Goal: Information Seeking & Learning: Find specific fact

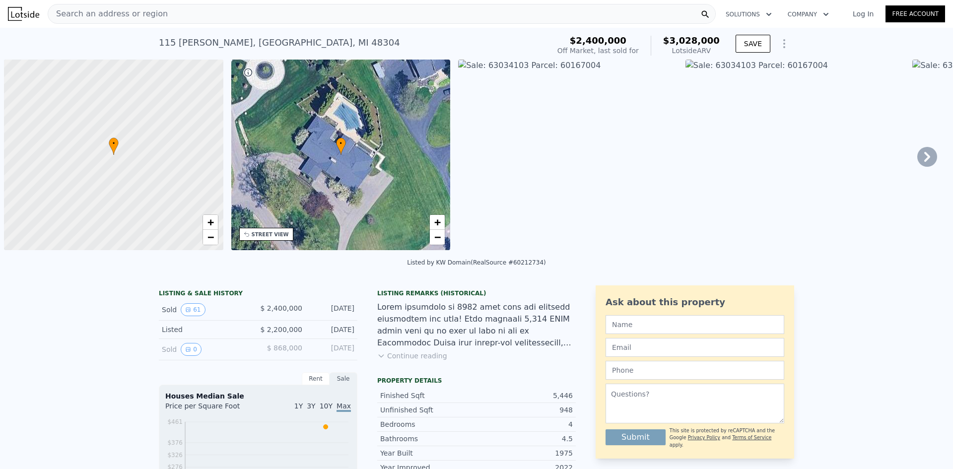
scroll to position [0, 4]
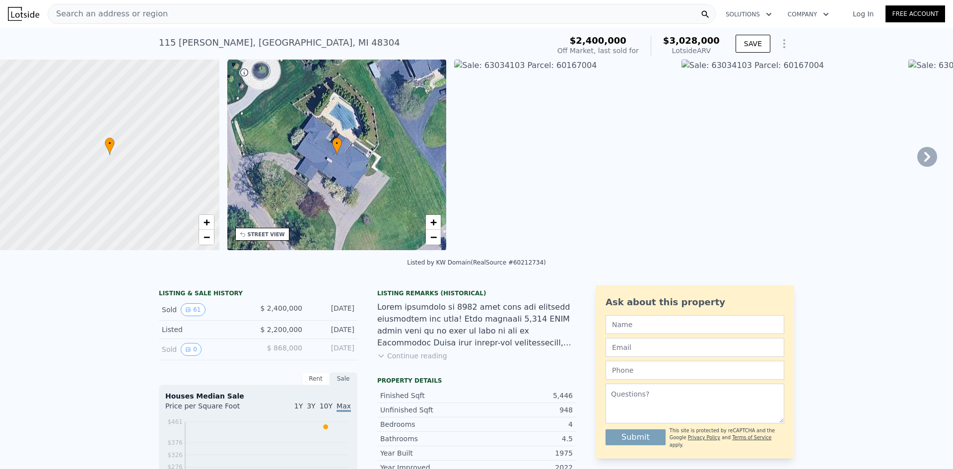
click at [252, 36] on div "[STREET_ADDRESS][PERSON_NAME]" at bounding box center [279, 43] width 241 height 14
click at [253, 38] on div "[STREET_ADDRESS][PERSON_NAME]" at bounding box center [279, 43] width 241 height 14
click at [234, 13] on div "Search an address or region" at bounding box center [382, 14] width 668 height 20
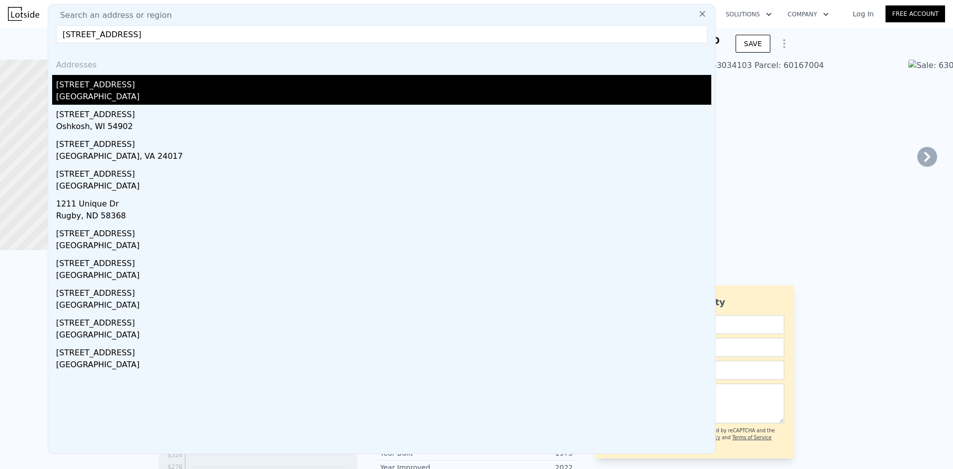
type input "[STREET_ADDRESS]"
click at [209, 87] on div "[STREET_ADDRESS]" at bounding box center [383, 83] width 655 height 16
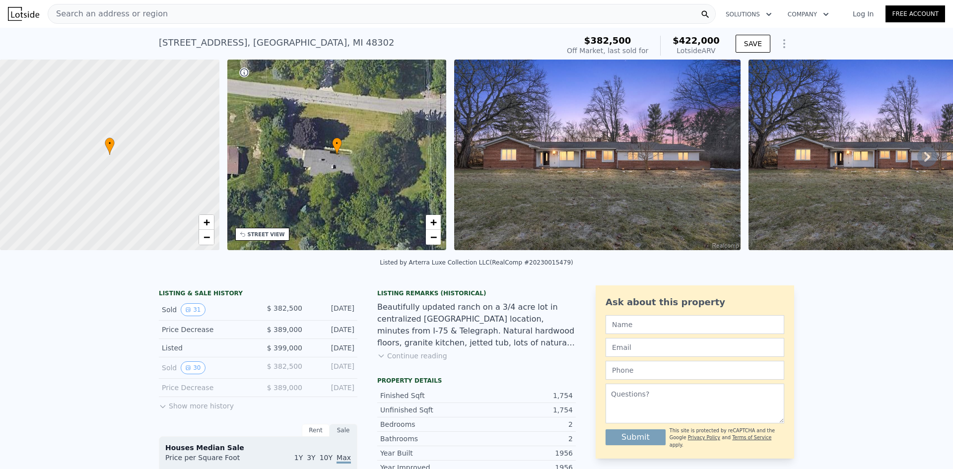
click at [585, 168] on img at bounding box center [597, 155] width 287 height 191
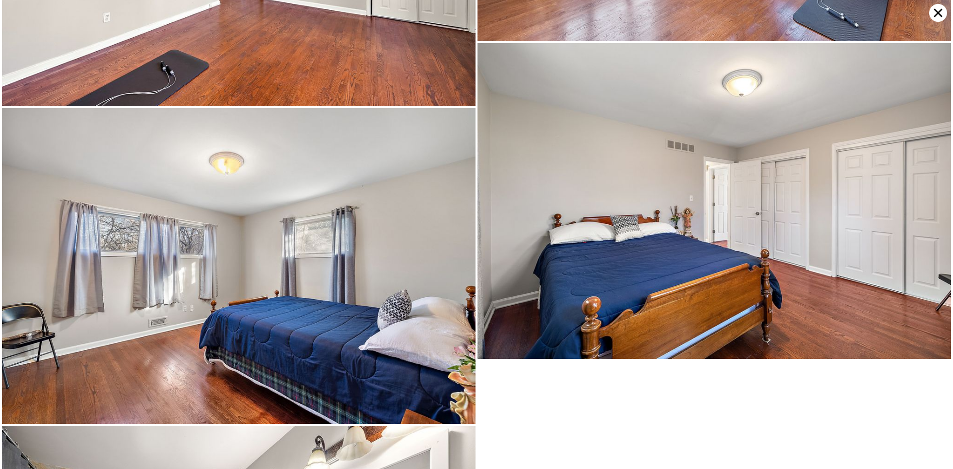
scroll to position [4552, 0]
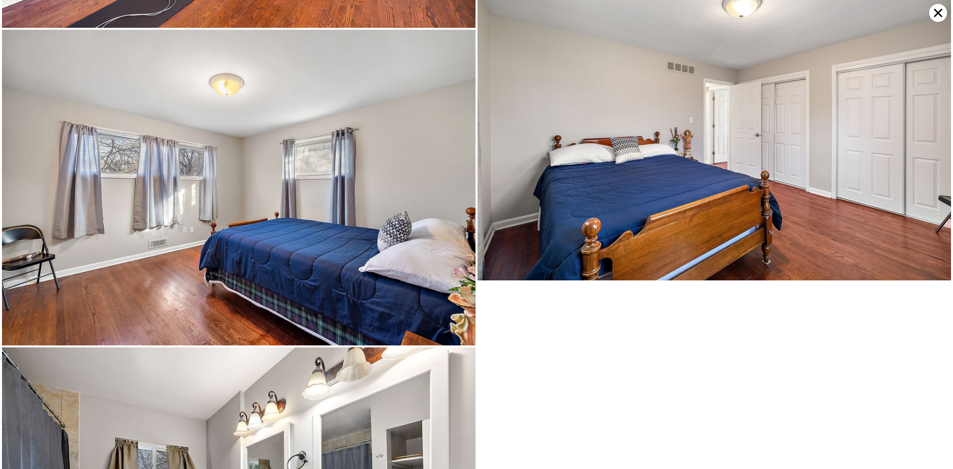
click at [943, 16] on icon at bounding box center [939, 13] width 18 height 18
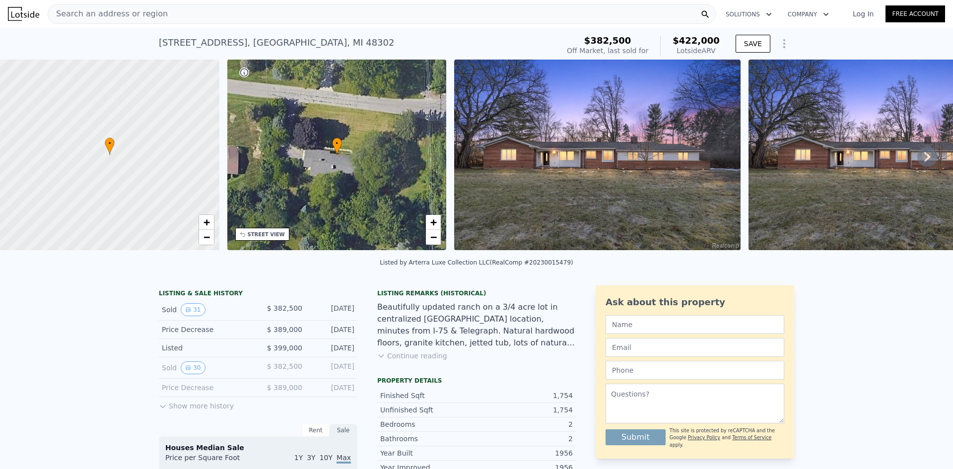
click at [315, 7] on div "Search an address or region" at bounding box center [382, 14] width 668 height 20
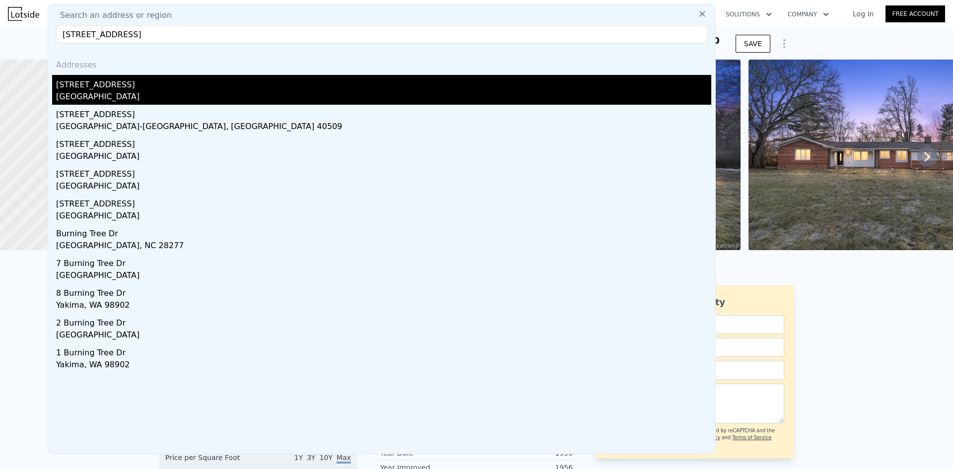
type input "[STREET_ADDRESS]"
click at [289, 103] on div "[GEOGRAPHIC_DATA]" at bounding box center [383, 98] width 655 height 14
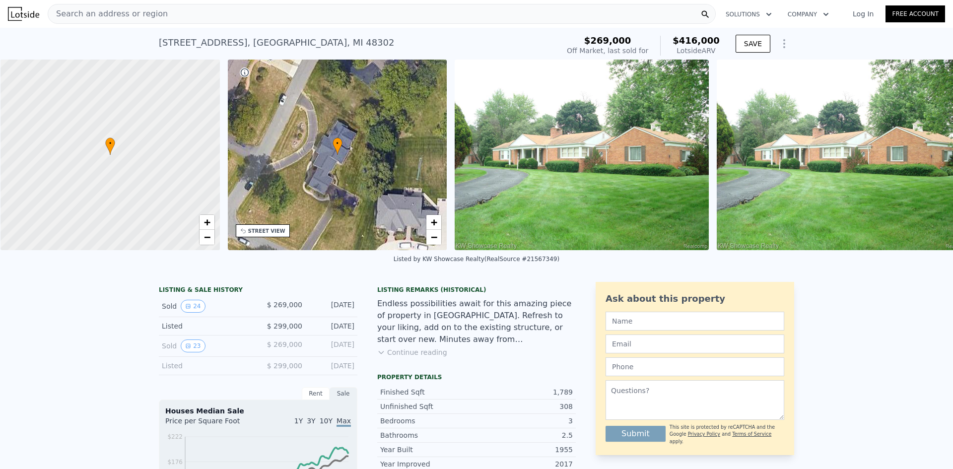
scroll to position [0, 4]
click at [393, 18] on div "Search an address or region" at bounding box center [382, 14] width 668 height 20
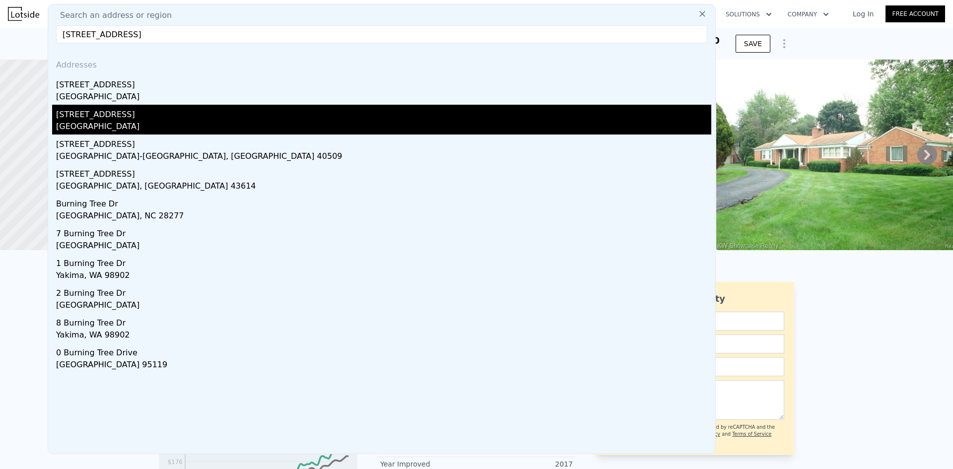
type input "[STREET_ADDRESS]"
click at [242, 106] on div "[STREET_ADDRESS]" at bounding box center [383, 113] width 655 height 16
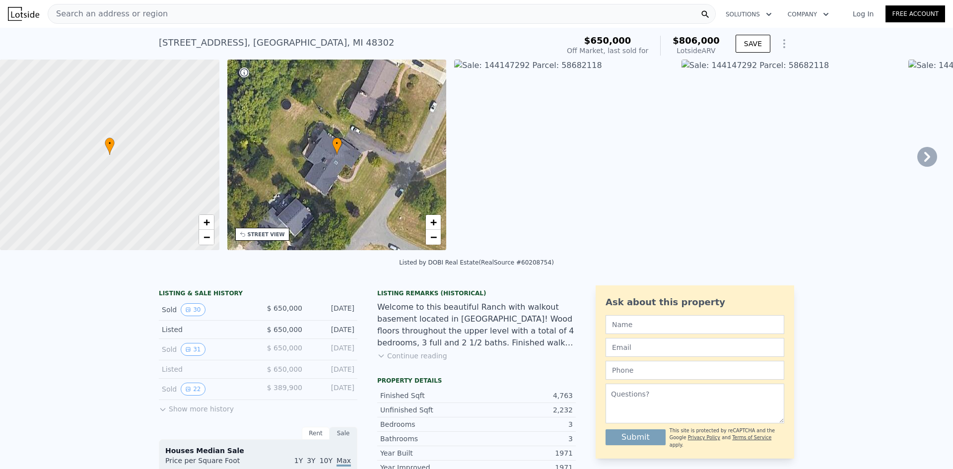
click at [189, 361] on div "Sold 31 $ 650,000 [DATE]" at bounding box center [258, 349] width 199 height 21
click at [189, 356] on button "31" at bounding box center [193, 349] width 24 height 13
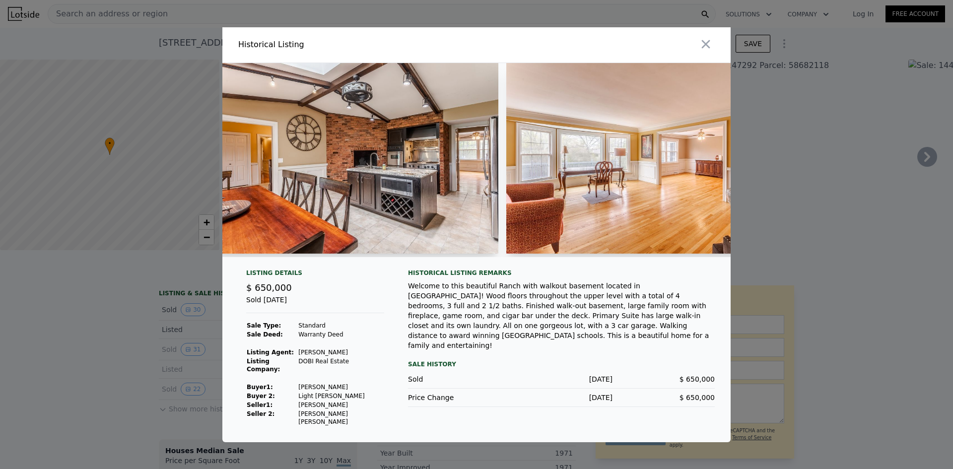
scroll to position [0, 3970]
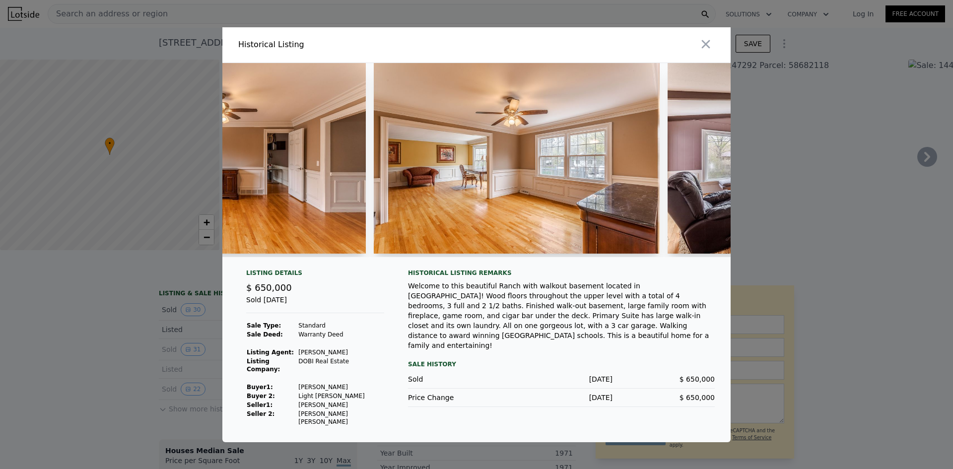
click at [842, 188] on div at bounding box center [476, 234] width 953 height 469
